Goal: Communication & Community: Answer question/provide support

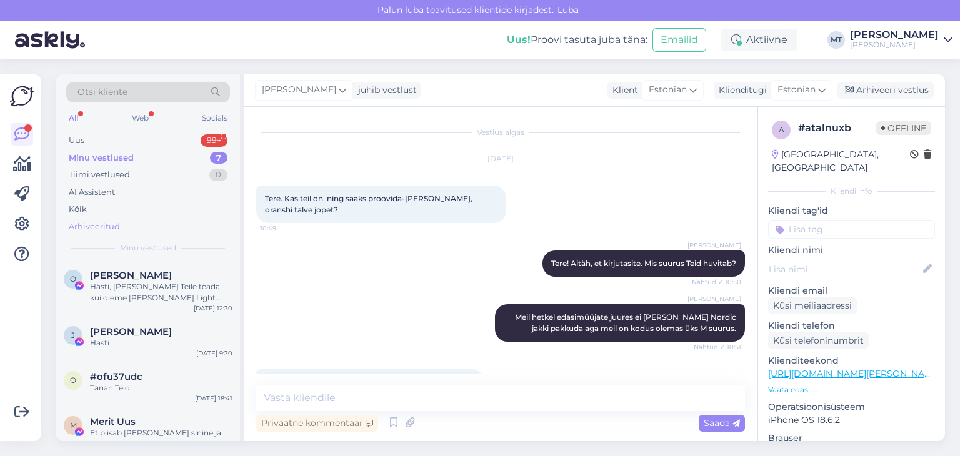
scroll to position [600, 0]
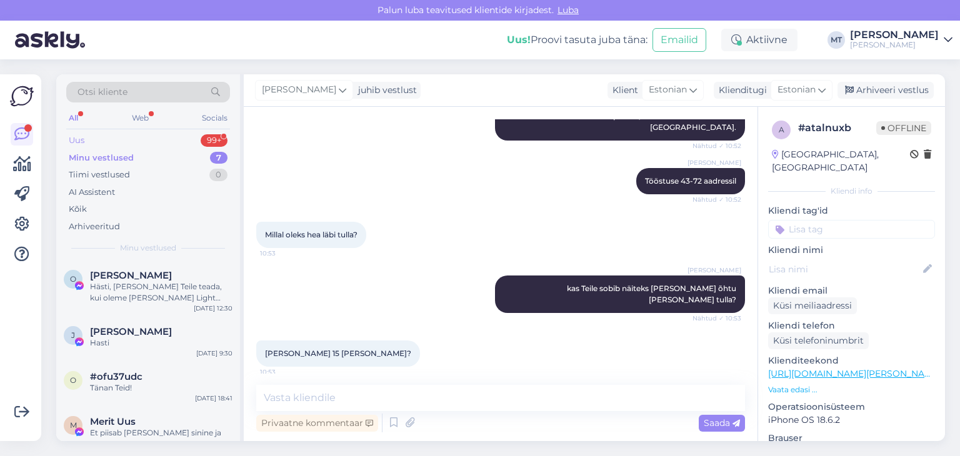
click at [84, 139] on div "Uus" at bounding box center [77, 140] width 16 height 12
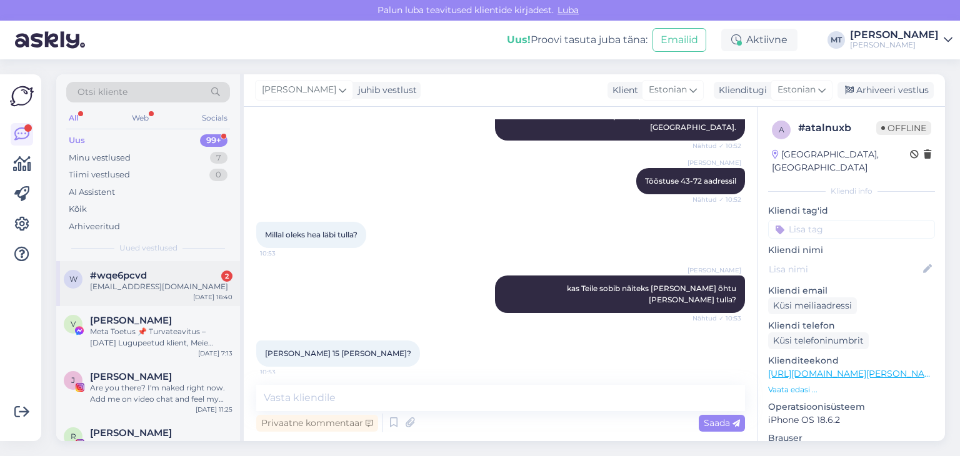
click at [112, 282] on div "[EMAIL_ADDRESS][DOMAIN_NAME]" at bounding box center [161, 286] width 142 height 11
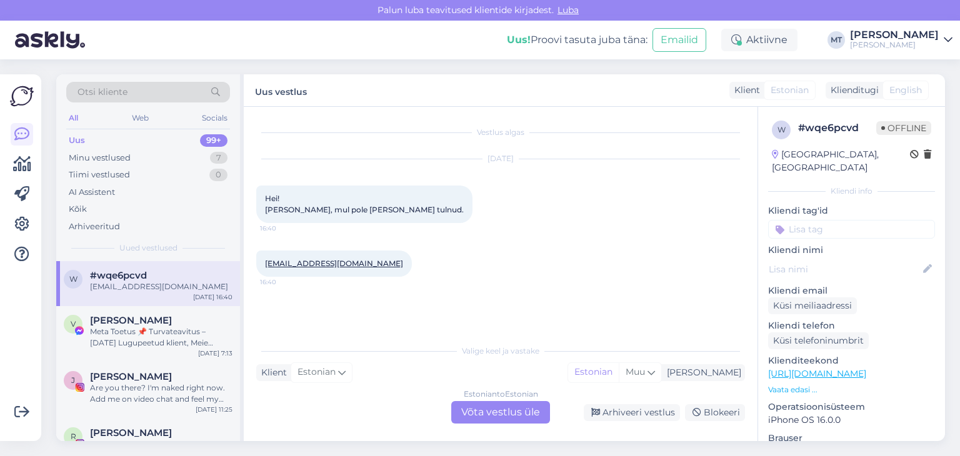
click at [496, 412] on div "Estonian to Estonian Võta vestlus üle" at bounding box center [500, 412] width 99 height 22
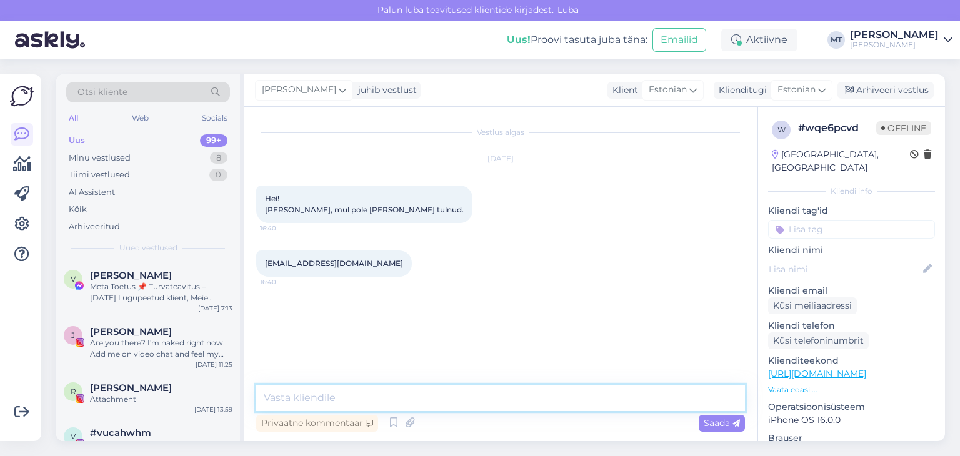
click at [337, 396] on textarea at bounding box center [500, 398] width 489 height 26
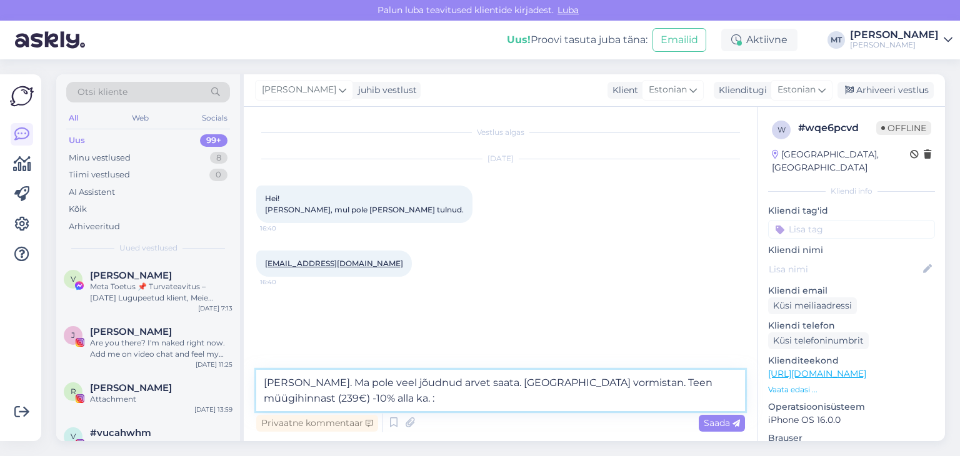
type textarea "[PERSON_NAME]. Ma pole veel jõudnud arvet saata. [GEOGRAPHIC_DATA] vormistan. T…"
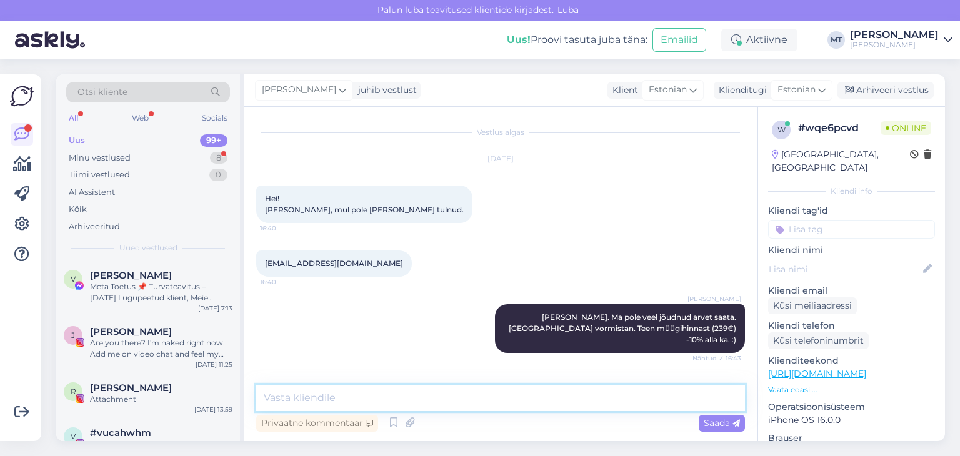
scroll to position [36, 0]
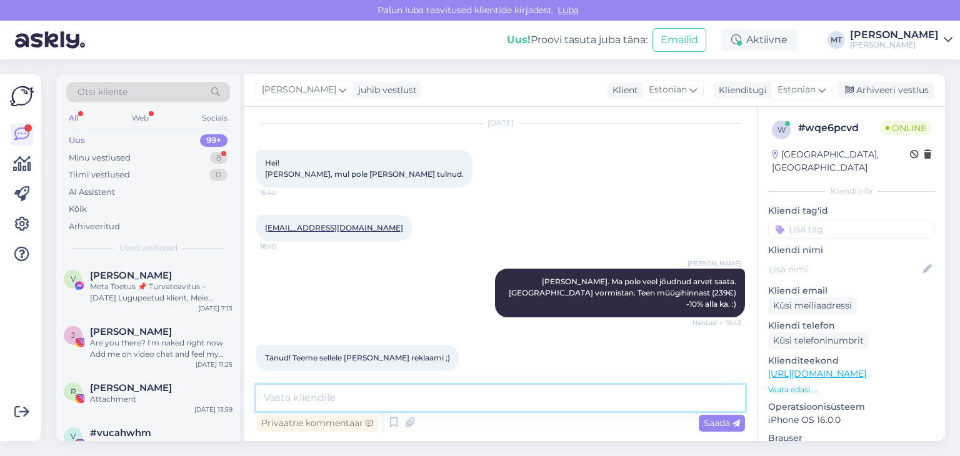
click at [360, 402] on textarea at bounding box center [500, 398] width 489 height 26
type textarea "Suured tänud! Tore oli kohtuda teie mõlemaga."
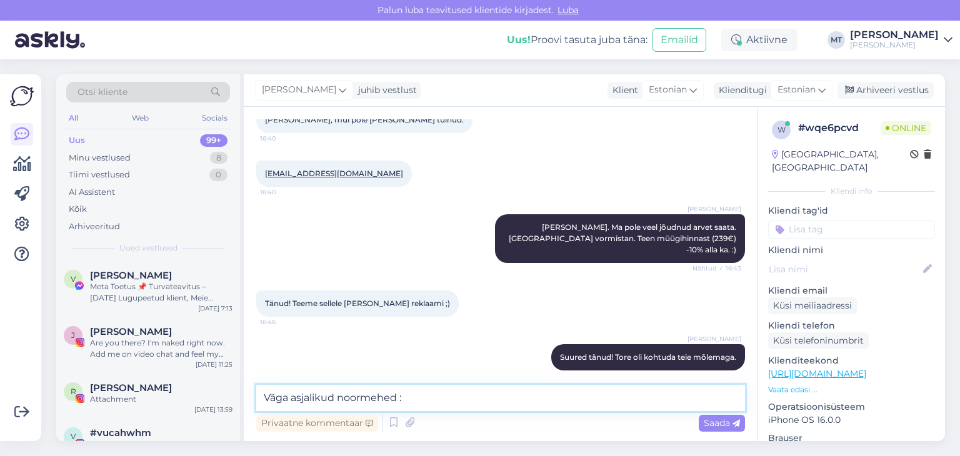
type textarea "Väga asjalikud noormehed :)"
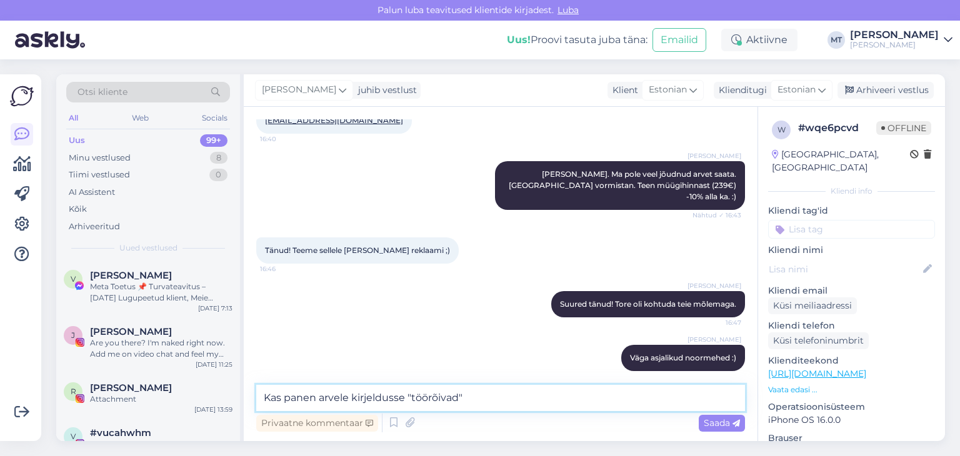
type textarea "Kas panen arvele kirjeldusse "töörõivad"?"
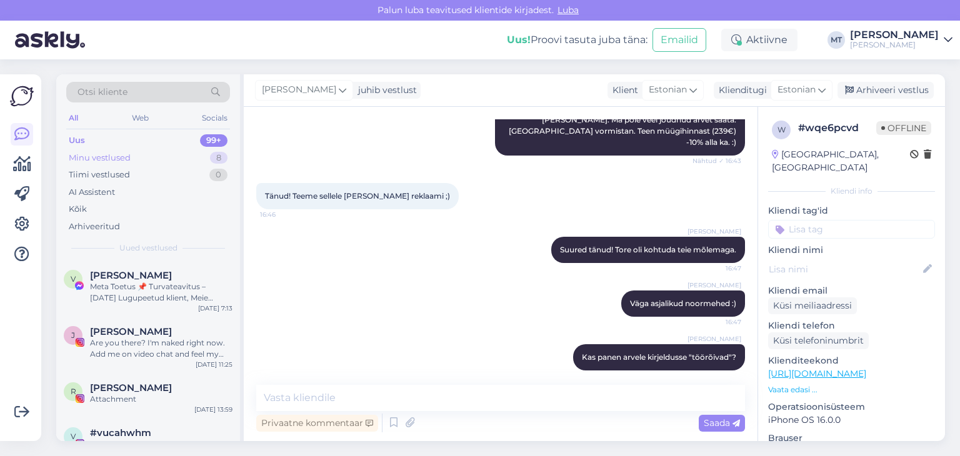
click at [86, 158] on div "Minu vestlused" at bounding box center [100, 158] width 62 height 12
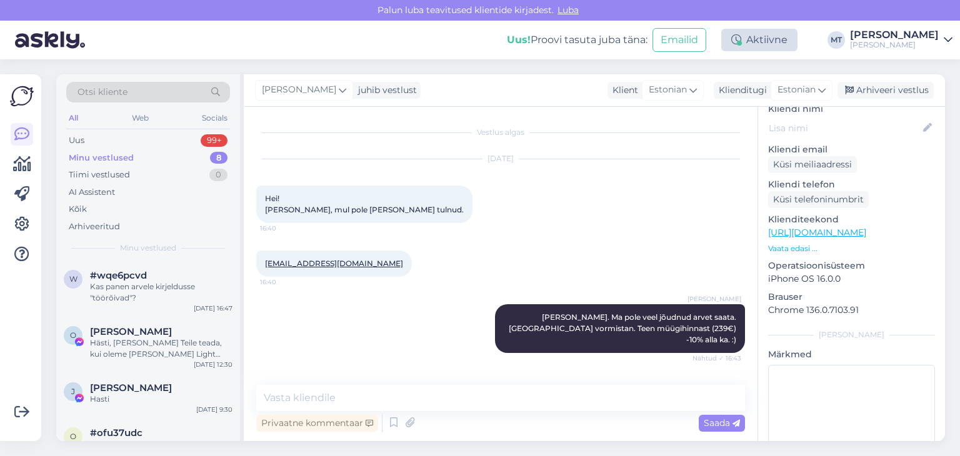
scroll to position [182, 0]
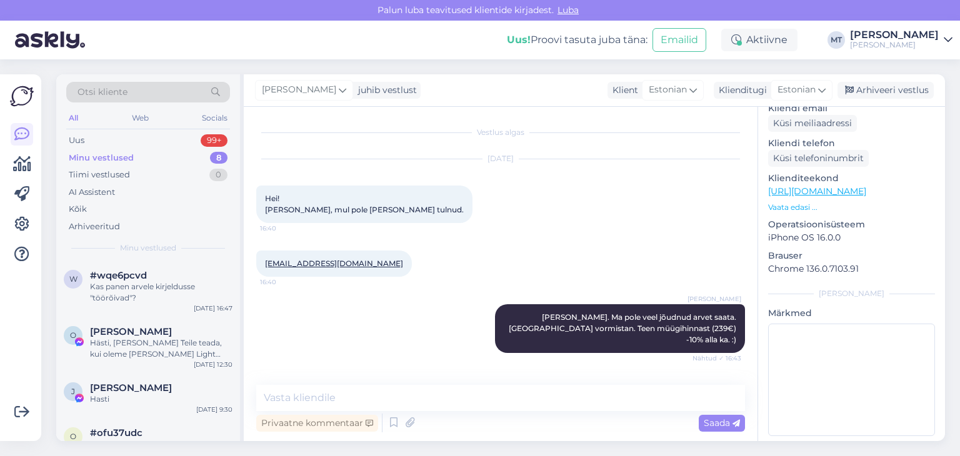
click at [99, 158] on div "Minu vestlused" at bounding box center [101, 158] width 65 height 12
drag, startPoint x: 334, startPoint y: 269, endPoint x: 255, endPoint y: 271, distance: 78.8
click at [255, 271] on div "Vestlus algas [DATE] Hei! [PERSON_NAME], mul pole [PERSON_NAME] tulnud. 16:40 […" at bounding box center [501, 274] width 514 height 334
copy link "[EMAIL_ADDRESS][DOMAIN_NAME]"
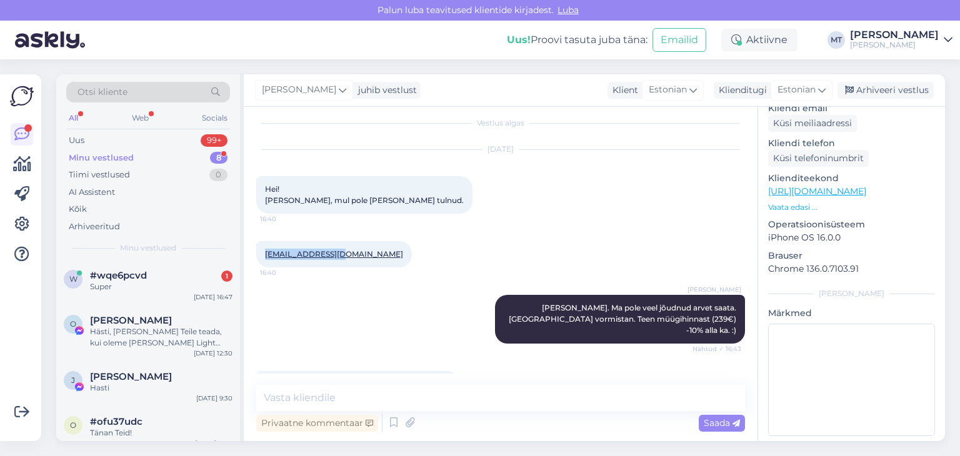
scroll to position [251, 0]
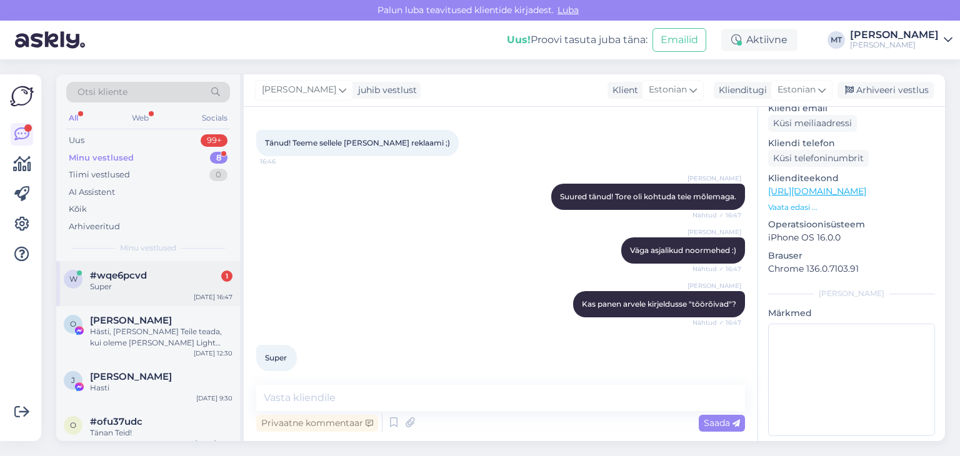
click at [121, 279] on span "#wqe6pcvd" at bounding box center [118, 275] width 57 height 11
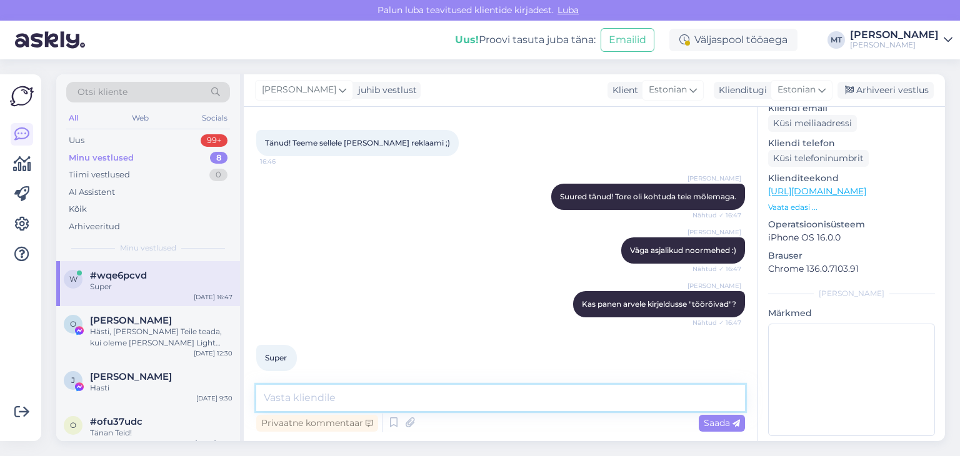
click at [289, 396] on textarea at bounding box center [500, 398] width 489 height 26
